Goal: Information Seeking & Learning: Learn about a topic

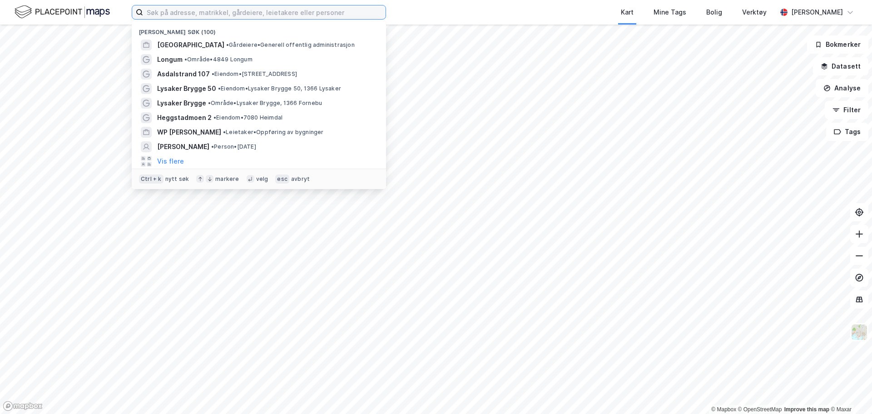
click at [231, 16] on input at bounding box center [264, 12] width 243 height 14
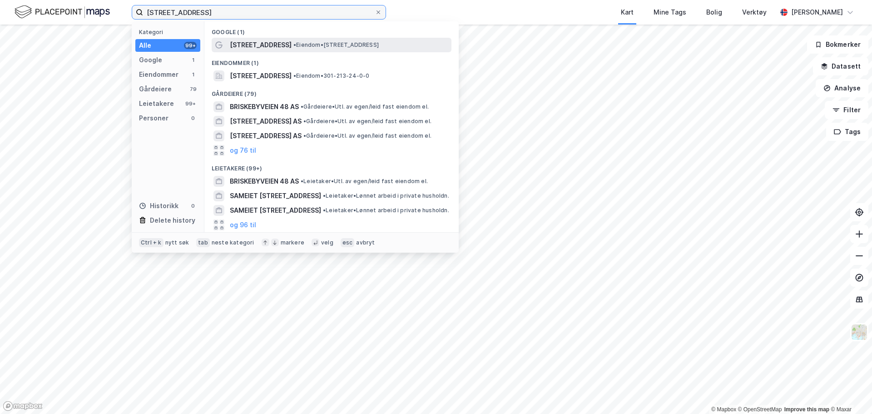
type input "briskebyveien 48"
click at [263, 46] on span "Briskebyveien 48" at bounding box center [261, 45] width 62 height 11
